Goal: Information Seeking & Learning: Learn about a topic

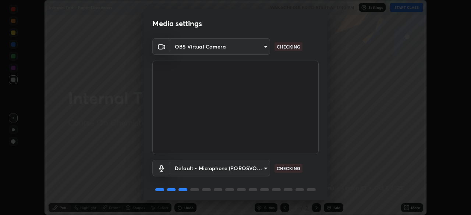
scroll to position [26, 0]
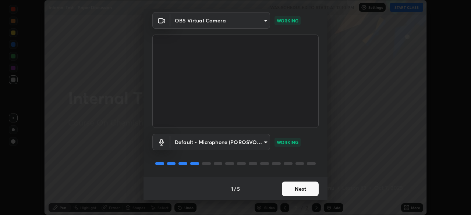
click at [300, 188] on button "Next" at bounding box center [300, 189] width 37 height 15
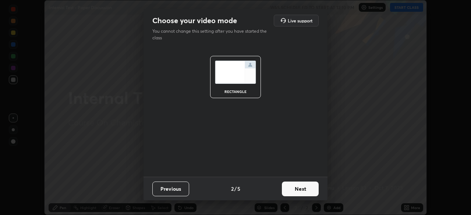
click at [301, 190] on button "Next" at bounding box center [300, 189] width 37 height 15
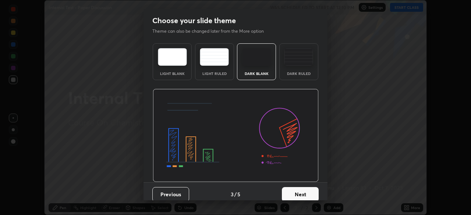
click at [298, 196] on button "Next" at bounding box center [300, 194] width 37 height 15
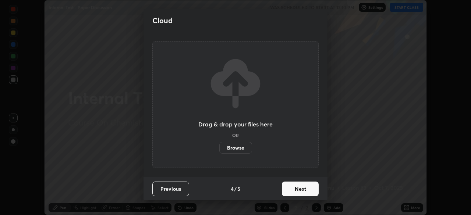
click at [294, 190] on button "Next" at bounding box center [300, 189] width 37 height 15
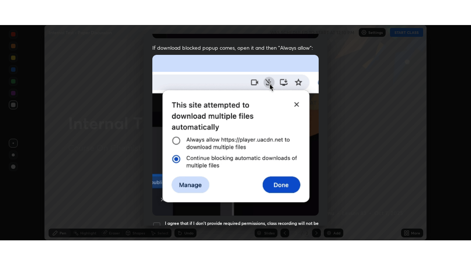
scroll to position [176, 0]
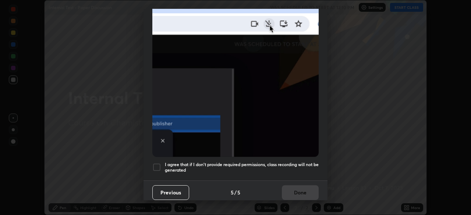
click at [214, 162] on h5 "I agree that if I don't provide required permissions, class recording will not …" at bounding box center [242, 167] width 154 height 11
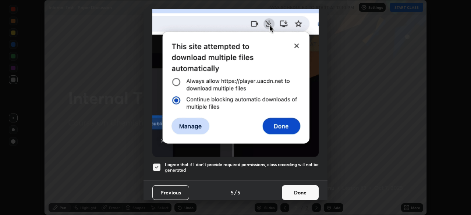
click at [291, 191] on button "Done" at bounding box center [300, 192] width 37 height 15
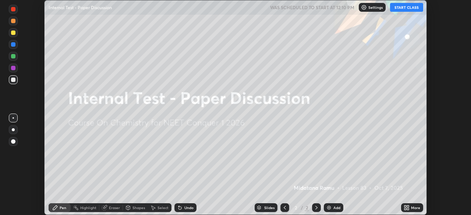
click at [402, 7] on button "START CLASS" at bounding box center [406, 7] width 33 height 9
click at [407, 207] on icon at bounding box center [408, 207] width 2 height 2
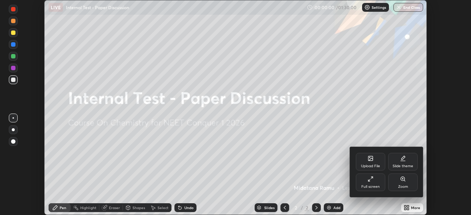
click at [371, 187] on div "Full screen" at bounding box center [370, 187] width 18 height 4
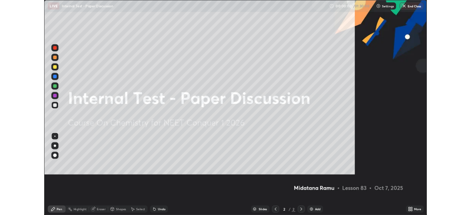
scroll to position [265, 471]
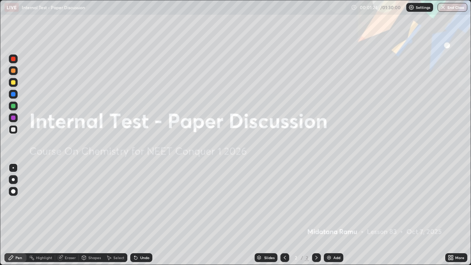
click at [336, 215] on div "Add" at bounding box center [336, 258] width 7 height 4
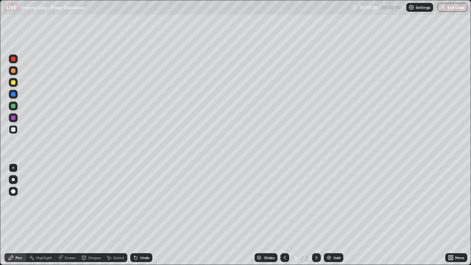
click at [13, 180] on div at bounding box center [13, 179] width 3 height 3
click at [17, 61] on div at bounding box center [13, 58] width 9 height 9
click at [13, 71] on div at bounding box center [13, 70] width 4 height 4
click at [14, 129] on div at bounding box center [13, 129] width 4 height 4
click at [13, 71] on div at bounding box center [13, 70] width 4 height 4
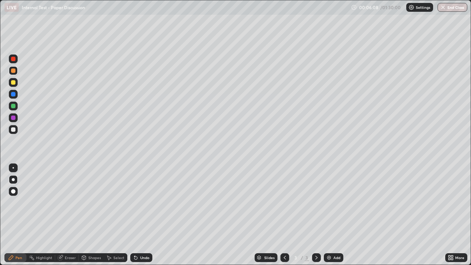
click at [16, 130] on div at bounding box center [13, 129] width 9 height 9
click at [14, 71] on div at bounding box center [13, 70] width 4 height 4
click at [16, 131] on div at bounding box center [13, 129] width 9 height 9
click at [143, 215] on div "Undo" at bounding box center [144, 258] width 9 height 4
click at [135, 215] on icon at bounding box center [135, 258] width 3 height 3
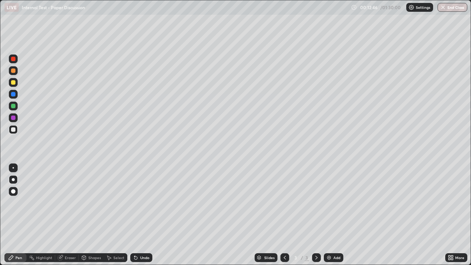
click at [140, 215] on div "Undo" at bounding box center [144, 258] width 9 height 4
click at [145, 215] on div "Undo" at bounding box center [141, 257] width 22 height 9
click at [450, 215] on icon at bounding box center [450, 256] width 2 height 2
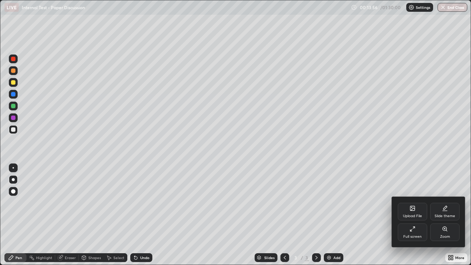
click at [409, 215] on div "Full screen" at bounding box center [412, 232] width 29 height 18
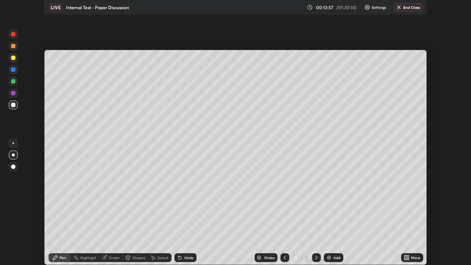
scroll to position [36588, 36333]
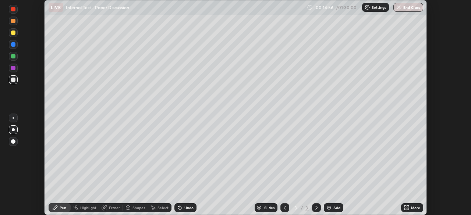
click at [405, 209] on icon at bounding box center [405, 209] width 2 height 2
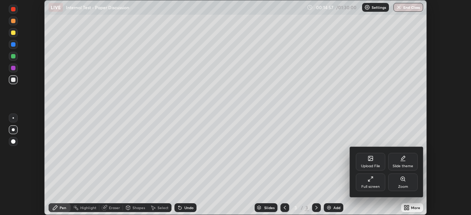
click at [368, 183] on div "Full screen" at bounding box center [370, 183] width 29 height 18
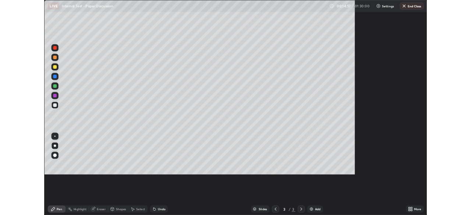
scroll to position [265, 471]
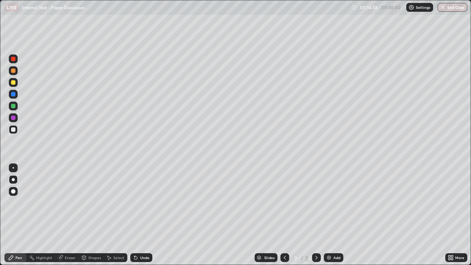
click at [70, 215] on div "Eraser" at bounding box center [70, 258] width 11 height 4
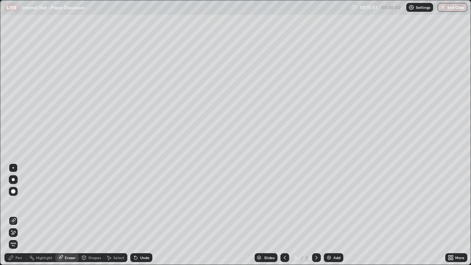
click at [17, 215] on div "Pen" at bounding box center [18, 258] width 7 height 4
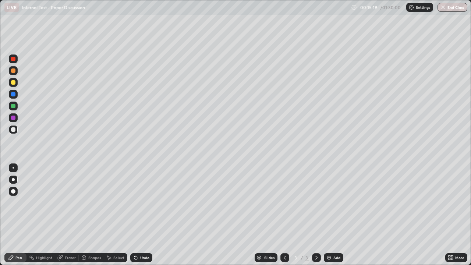
click at [14, 82] on div at bounding box center [13, 82] width 4 height 4
click at [13, 73] on div at bounding box center [13, 70] width 9 height 9
click at [13, 83] on div at bounding box center [13, 82] width 4 height 4
click at [330, 215] on img at bounding box center [329, 258] width 6 height 6
click at [14, 71] on div at bounding box center [13, 70] width 4 height 4
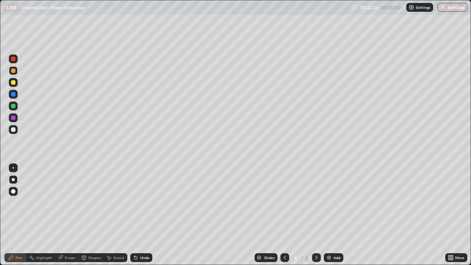
click at [284, 215] on icon at bounding box center [285, 258] width 6 height 6
click at [315, 215] on icon at bounding box center [317, 258] width 6 height 6
click at [70, 215] on div "Eraser" at bounding box center [70, 258] width 11 height 4
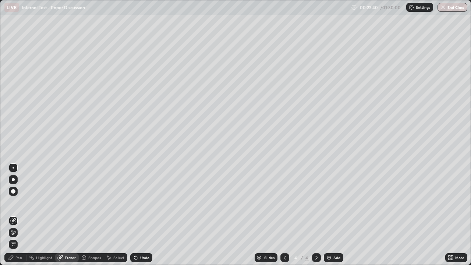
click at [14, 215] on div "Pen" at bounding box center [15, 257] width 22 height 9
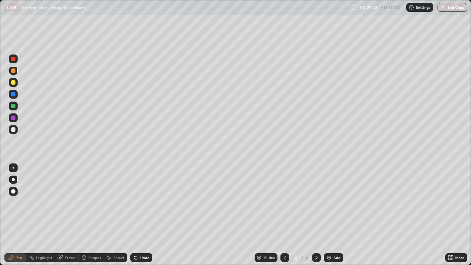
click at [284, 215] on icon at bounding box center [285, 258] width 6 height 6
click at [316, 215] on icon at bounding box center [317, 258] width 6 height 6
click at [14, 131] on div at bounding box center [13, 129] width 4 height 4
click at [13, 118] on div at bounding box center [13, 118] width 4 height 4
click at [15, 71] on div at bounding box center [13, 70] width 4 height 4
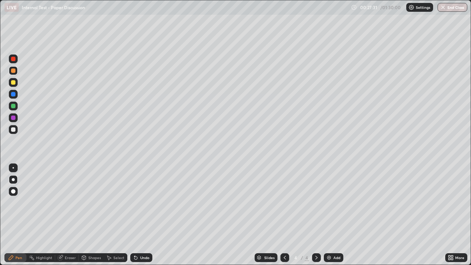
click at [142, 215] on div "Undo" at bounding box center [141, 257] width 22 height 9
click at [144, 215] on div "Undo" at bounding box center [144, 258] width 9 height 4
click at [13, 131] on div at bounding box center [13, 129] width 4 height 4
click at [146, 215] on div "Undo" at bounding box center [144, 258] width 9 height 4
click at [15, 84] on div at bounding box center [13, 82] width 9 height 9
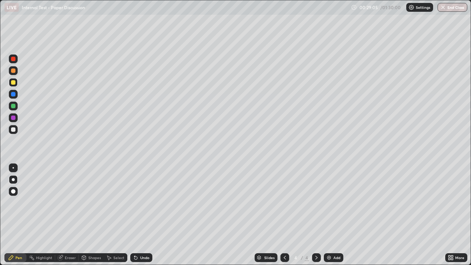
click at [14, 69] on div at bounding box center [13, 70] width 4 height 4
click at [13, 130] on div at bounding box center [13, 129] width 4 height 4
click at [15, 72] on div at bounding box center [13, 70] width 9 height 9
click at [17, 131] on div at bounding box center [13, 129] width 9 height 9
click at [16, 71] on div at bounding box center [13, 70] width 9 height 9
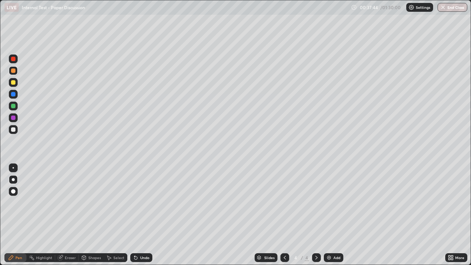
click at [17, 127] on div at bounding box center [13, 129] width 9 height 9
click at [330, 215] on img at bounding box center [329, 258] width 6 height 6
click at [17, 74] on div at bounding box center [13, 71] width 9 height 12
click at [14, 128] on div at bounding box center [13, 129] width 4 height 4
click at [15, 83] on div at bounding box center [13, 82] width 4 height 4
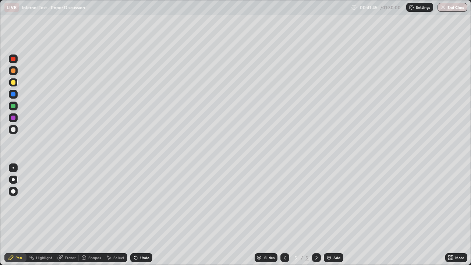
click at [13, 71] on div at bounding box center [13, 70] width 4 height 4
click at [16, 126] on div at bounding box center [13, 129] width 9 height 9
click at [16, 72] on div at bounding box center [13, 70] width 9 height 9
click at [14, 130] on div at bounding box center [13, 129] width 4 height 4
click at [14, 71] on div at bounding box center [13, 70] width 4 height 4
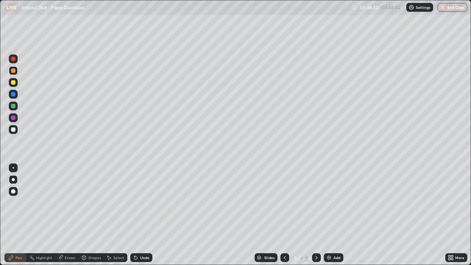
click at [141, 215] on div "Undo" at bounding box center [141, 257] width 22 height 9
click at [139, 215] on div "Undo" at bounding box center [141, 257] width 22 height 9
click at [141, 215] on div "Undo" at bounding box center [141, 257] width 22 height 9
click at [329, 215] on img at bounding box center [329, 258] width 6 height 6
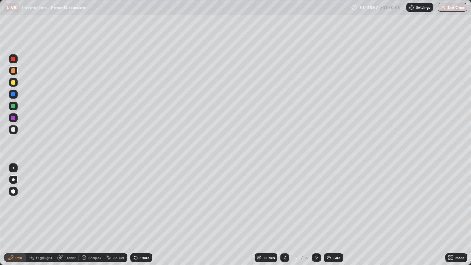
click at [142, 215] on div "Undo" at bounding box center [144, 258] width 9 height 4
click at [12, 131] on div at bounding box center [13, 129] width 4 height 4
click at [147, 215] on div "Undo" at bounding box center [141, 257] width 22 height 9
click at [139, 215] on div "Undo" at bounding box center [141, 257] width 22 height 9
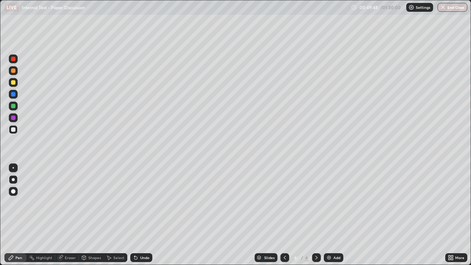
click at [14, 71] on div at bounding box center [13, 70] width 4 height 4
click at [68, 215] on div "Eraser" at bounding box center [70, 258] width 11 height 4
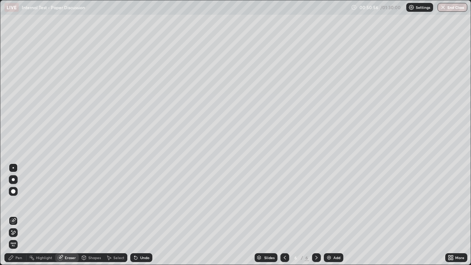
click at [17, 215] on div "Pen" at bounding box center [18, 258] width 7 height 4
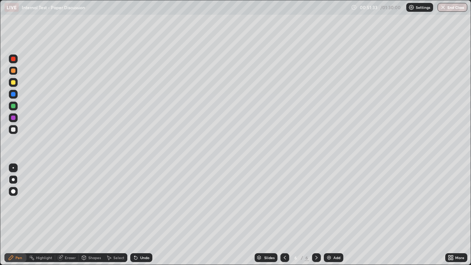
click at [17, 133] on div at bounding box center [13, 130] width 9 height 12
click at [14, 71] on div at bounding box center [13, 70] width 4 height 4
click at [16, 126] on div at bounding box center [13, 129] width 9 height 9
click at [12, 119] on div at bounding box center [13, 118] width 4 height 4
click at [13, 130] on div at bounding box center [13, 129] width 4 height 4
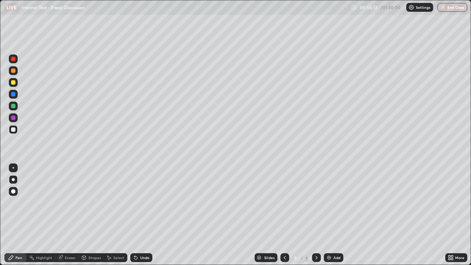
click at [14, 73] on div at bounding box center [13, 70] width 4 height 4
click at [16, 128] on div at bounding box center [13, 129] width 9 height 9
click at [71, 215] on div "Eraser" at bounding box center [70, 258] width 11 height 4
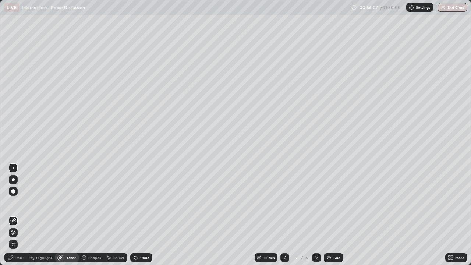
click at [18, 215] on div "Pen" at bounding box center [18, 258] width 7 height 4
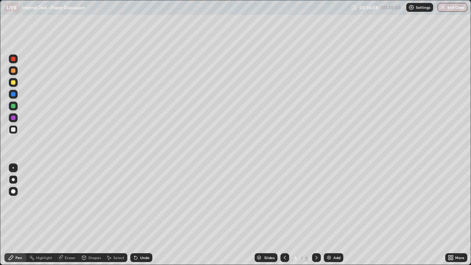
click at [14, 73] on div at bounding box center [13, 70] width 4 height 4
click at [14, 132] on div at bounding box center [13, 129] width 9 height 9
click at [11, 71] on div at bounding box center [13, 70] width 4 height 4
click at [13, 131] on div at bounding box center [13, 129] width 4 height 4
click at [411, 8] on img at bounding box center [412, 7] width 6 height 6
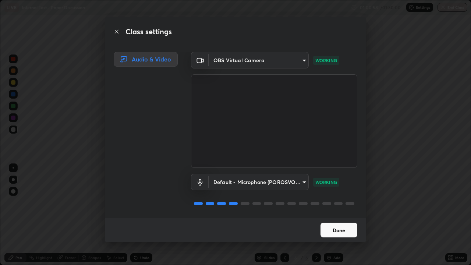
click at [334, 215] on button "Done" at bounding box center [339, 230] width 37 height 15
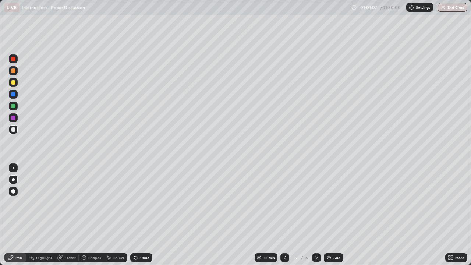
click at [330, 215] on img at bounding box center [329, 258] width 6 height 6
click at [15, 71] on div at bounding box center [13, 70] width 4 height 4
click at [66, 215] on div "Eraser" at bounding box center [70, 258] width 11 height 4
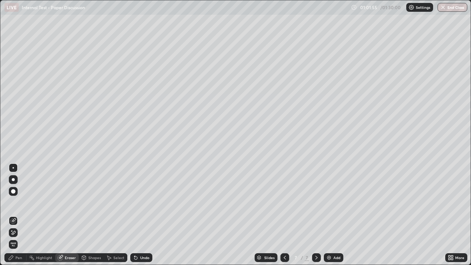
click at [14, 215] on icon at bounding box center [11, 258] width 6 height 6
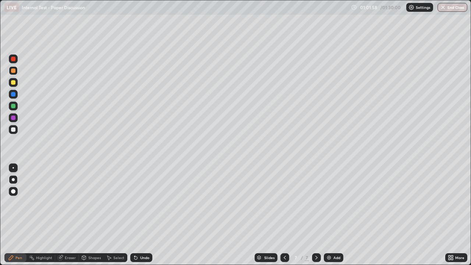
click at [13, 131] on div at bounding box center [13, 129] width 4 height 4
click at [14, 70] on div at bounding box center [13, 70] width 4 height 4
click at [14, 128] on div at bounding box center [13, 129] width 4 height 4
click at [15, 71] on div at bounding box center [13, 70] width 4 height 4
click at [13, 131] on div at bounding box center [13, 129] width 4 height 4
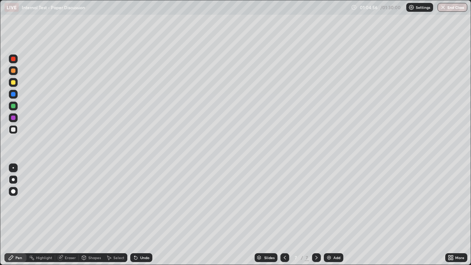
click at [15, 72] on div at bounding box center [13, 70] width 4 height 4
click at [14, 129] on div at bounding box center [13, 129] width 4 height 4
click at [17, 71] on div at bounding box center [13, 70] width 9 height 9
click at [16, 131] on div at bounding box center [13, 129] width 9 height 9
click at [70, 215] on div "Eraser" at bounding box center [70, 258] width 11 height 4
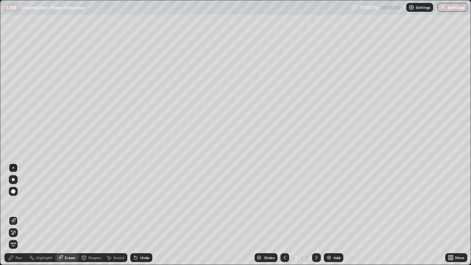
click at [15, 215] on div "Pen" at bounding box center [15, 257] width 22 height 9
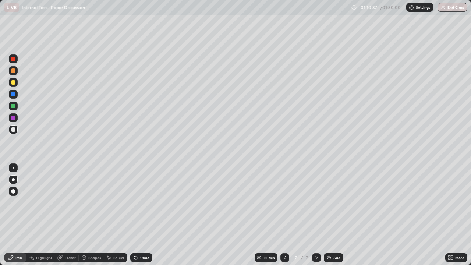
click at [16, 72] on div at bounding box center [13, 70] width 9 height 9
click at [14, 130] on div at bounding box center [13, 129] width 4 height 4
click at [330, 215] on img at bounding box center [329, 258] width 6 height 6
click at [287, 215] on div at bounding box center [284, 257] width 9 height 9
click at [317, 215] on icon at bounding box center [317, 258] width 6 height 6
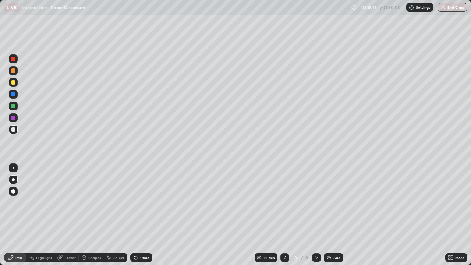
click at [14, 71] on div at bounding box center [13, 70] width 4 height 4
click at [14, 128] on div at bounding box center [13, 129] width 4 height 4
click at [16, 71] on div at bounding box center [13, 70] width 9 height 9
click at [15, 131] on div at bounding box center [13, 129] width 4 height 4
click at [144, 215] on div "Undo" at bounding box center [144, 258] width 9 height 4
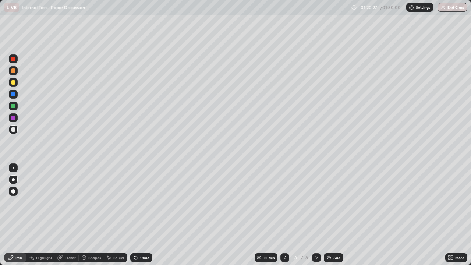
click at [146, 215] on div "Undo" at bounding box center [144, 258] width 9 height 4
click at [13, 74] on div at bounding box center [13, 70] width 9 height 9
click at [16, 130] on div at bounding box center [13, 129] width 9 height 9
click at [17, 82] on div at bounding box center [13, 82] width 9 height 9
click at [15, 130] on div at bounding box center [13, 129] width 4 height 4
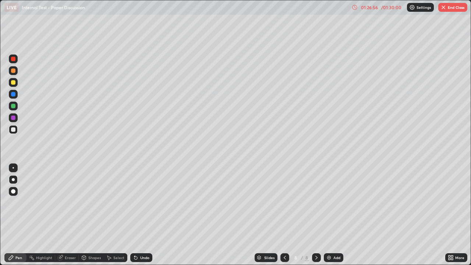
click at [13, 83] on div at bounding box center [13, 82] width 4 height 4
click at [11, 130] on div at bounding box center [13, 129] width 4 height 4
click at [145, 215] on div "Undo" at bounding box center [144, 258] width 9 height 4
click at [148, 215] on div "Undo" at bounding box center [144, 258] width 9 height 4
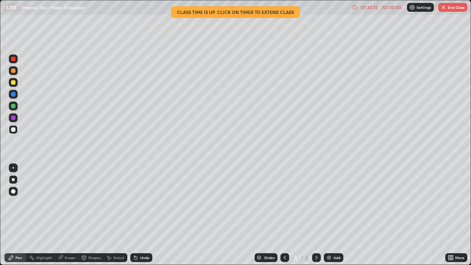
click at [454, 215] on div "More" at bounding box center [456, 257] width 22 height 9
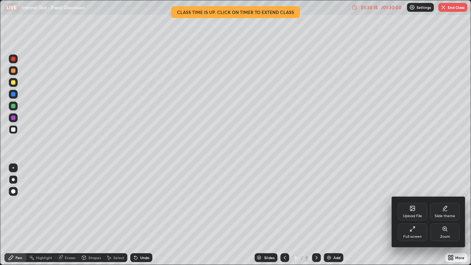
click at [417, 215] on div "Full screen" at bounding box center [412, 237] width 18 height 4
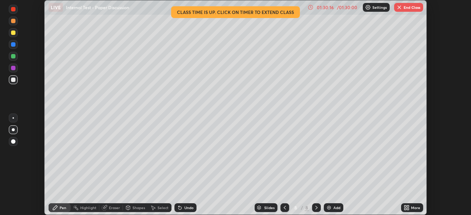
scroll to position [36588, 36333]
click at [407, 10] on button "End Class" at bounding box center [408, 7] width 29 height 9
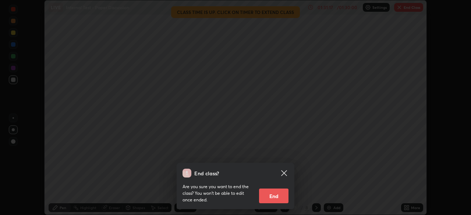
click at [278, 195] on button "End" at bounding box center [273, 196] width 29 height 15
